Goal: Transaction & Acquisition: Purchase product/service

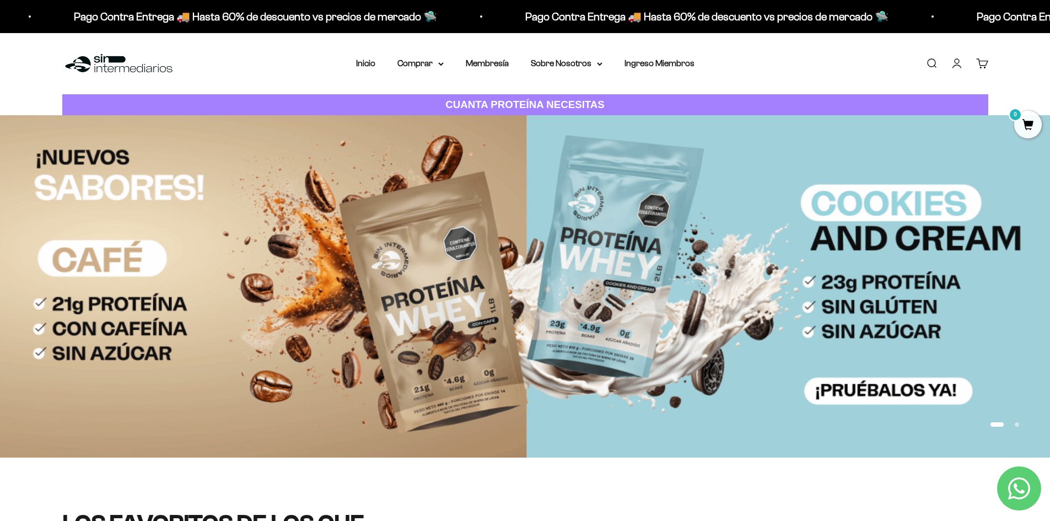
click at [613, 257] on img at bounding box center [525, 286] width 1050 height 342
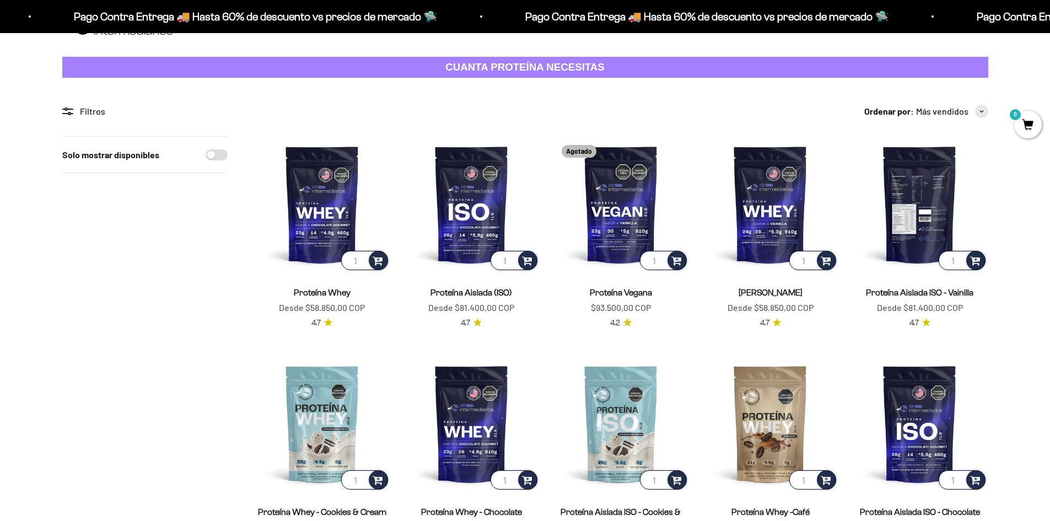
scroll to position [110, 0]
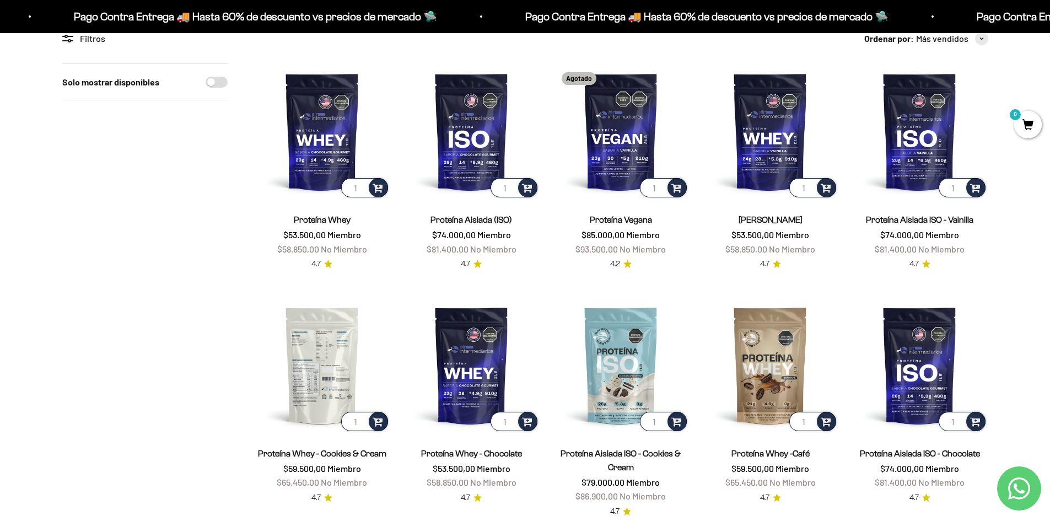
click at [338, 370] on img at bounding box center [322, 365] width 136 height 136
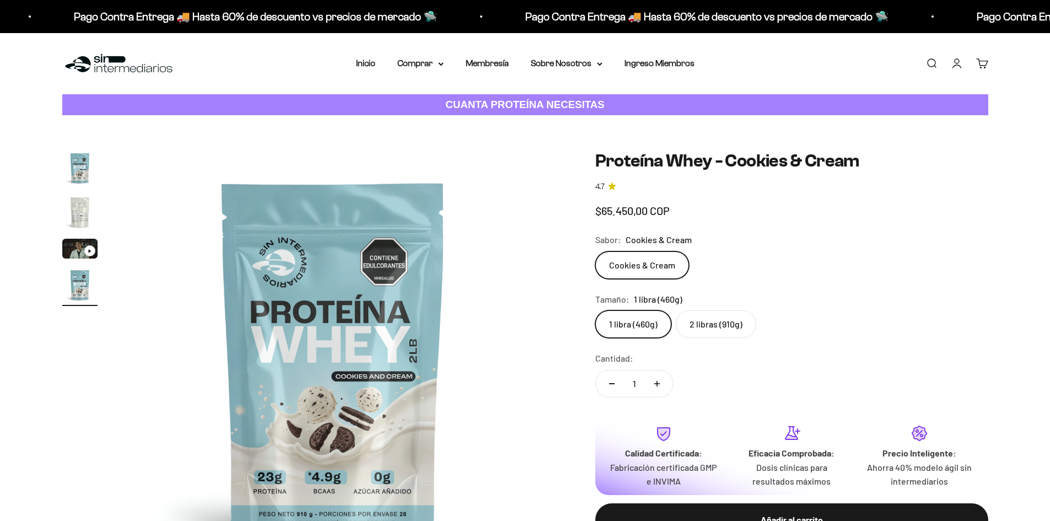
scroll to position [0, 1295]
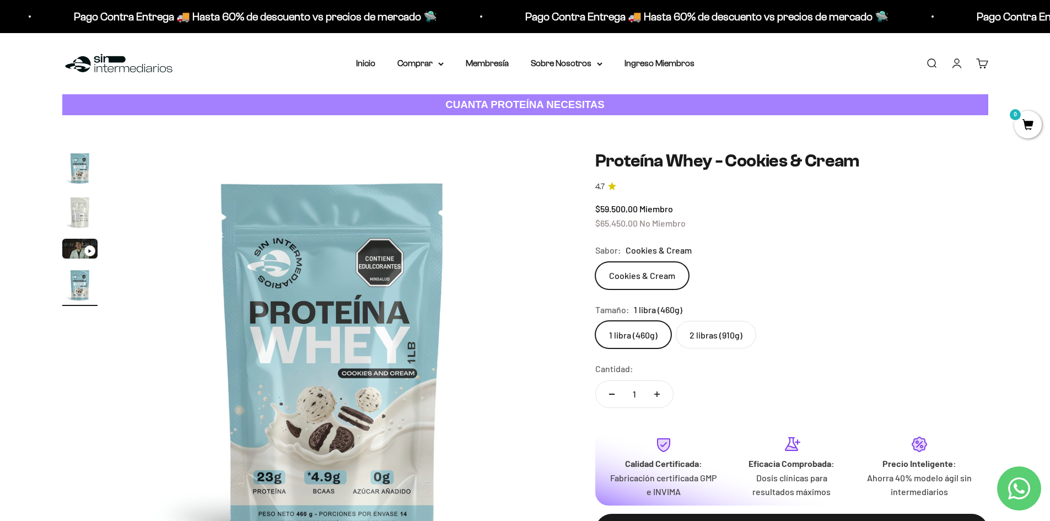
click at [722, 344] on label "2 libras (910g)" at bounding box center [716, 335] width 80 height 28
click at [595, 321] on input "2 libras (910g)" at bounding box center [595, 320] width 1 height 1
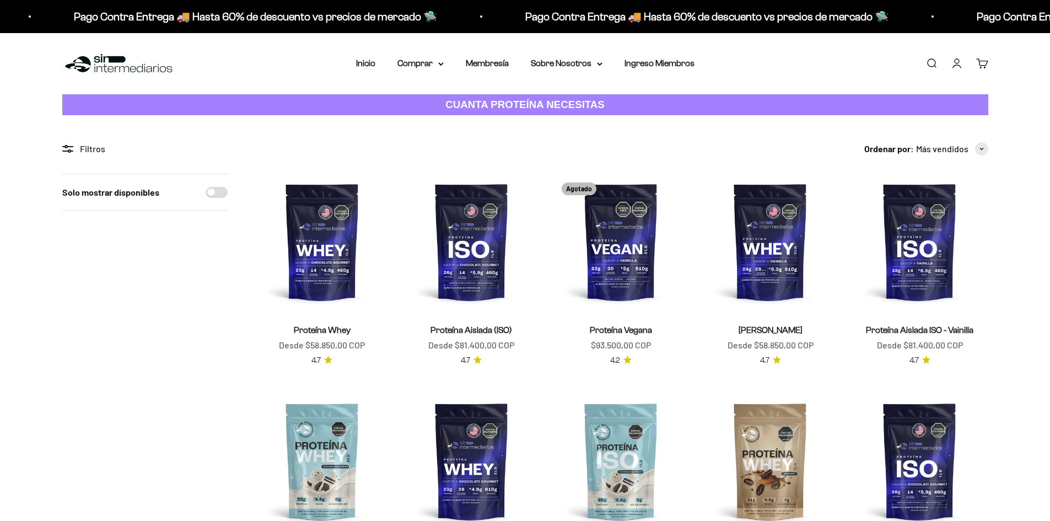
scroll to position [110, 0]
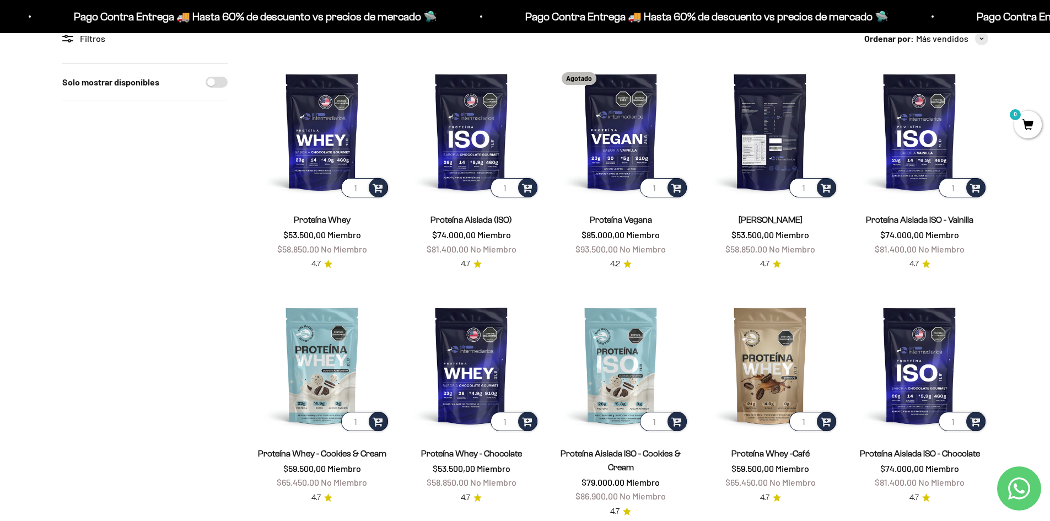
click at [769, 117] on img at bounding box center [770, 131] width 136 height 136
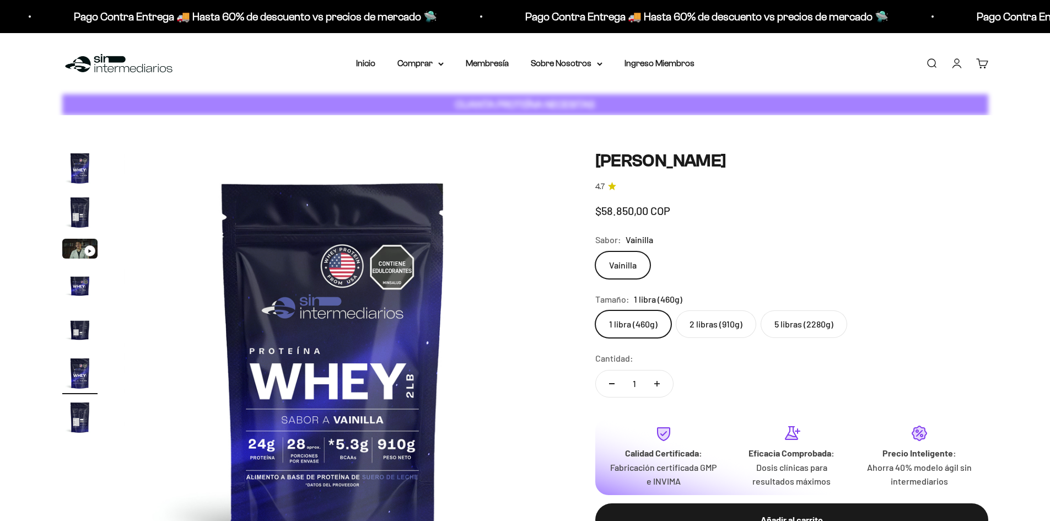
scroll to position [0, 2158]
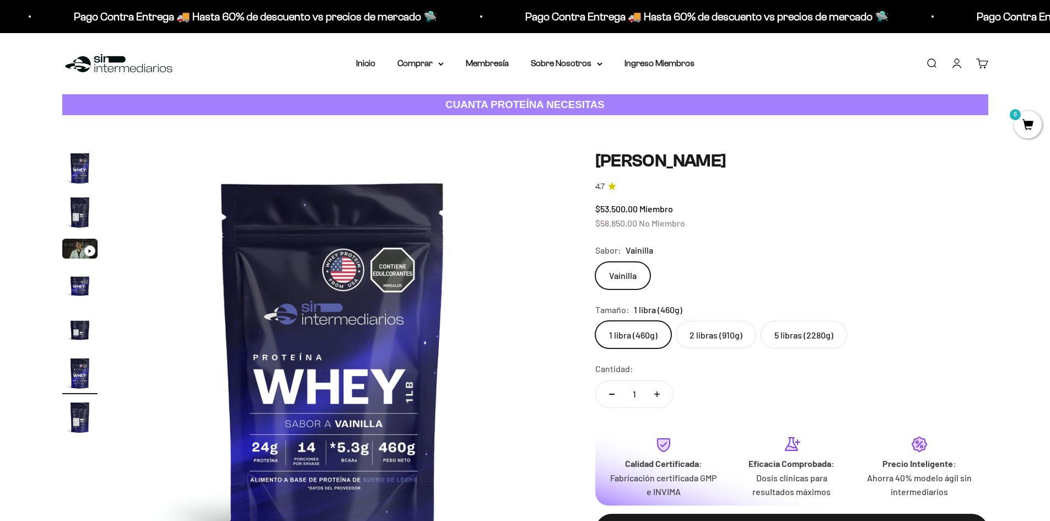
click at [807, 334] on label "5 libras (2280g)" at bounding box center [803, 335] width 87 height 28
click at [595, 321] on input "5 libras (2280g)" at bounding box center [595, 320] width 1 height 1
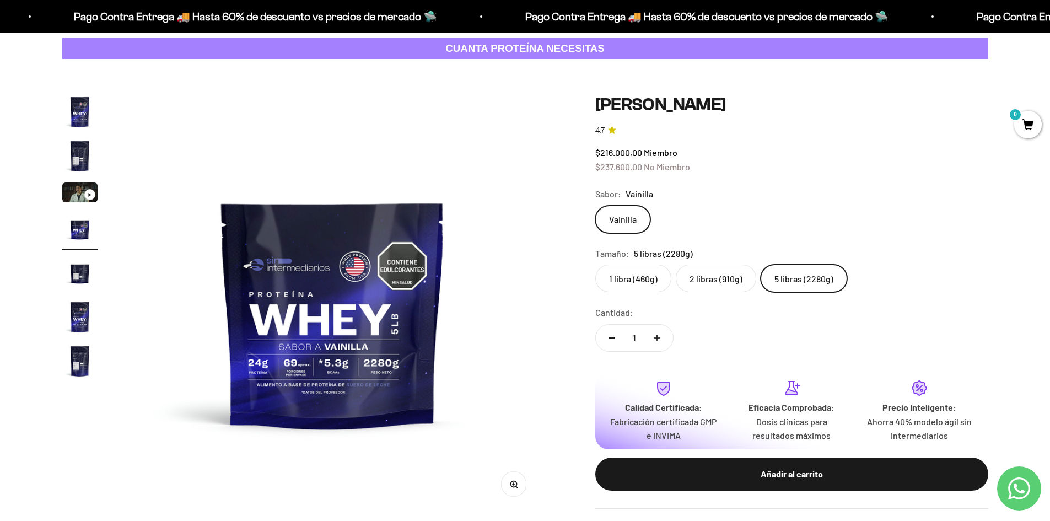
scroll to position [110, 0]
